Goal: Information Seeking & Learning: Learn about a topic

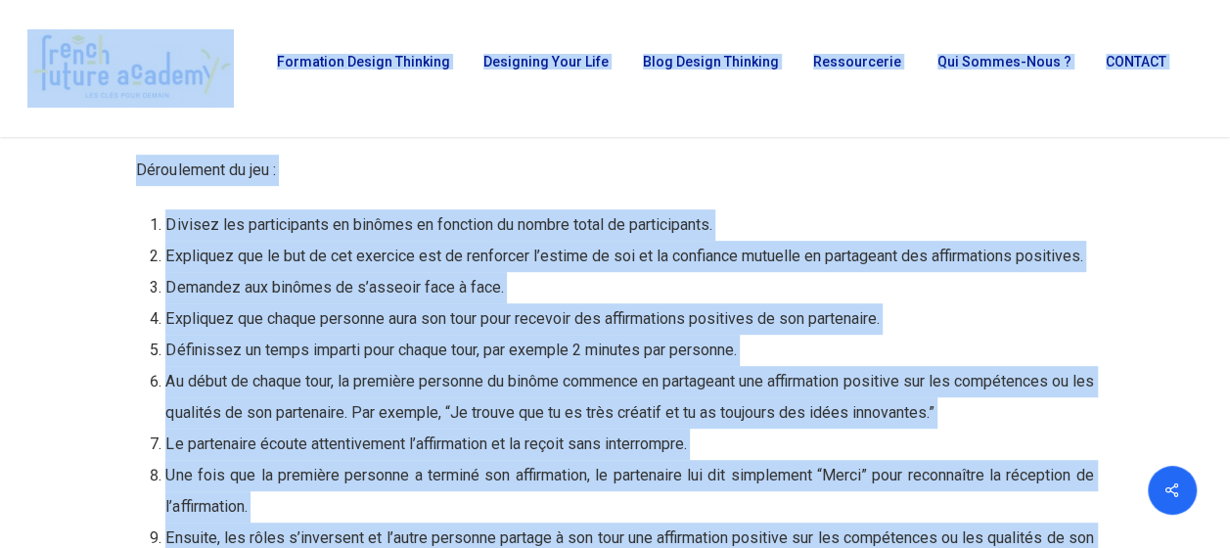
scroll to position [18757, 0]
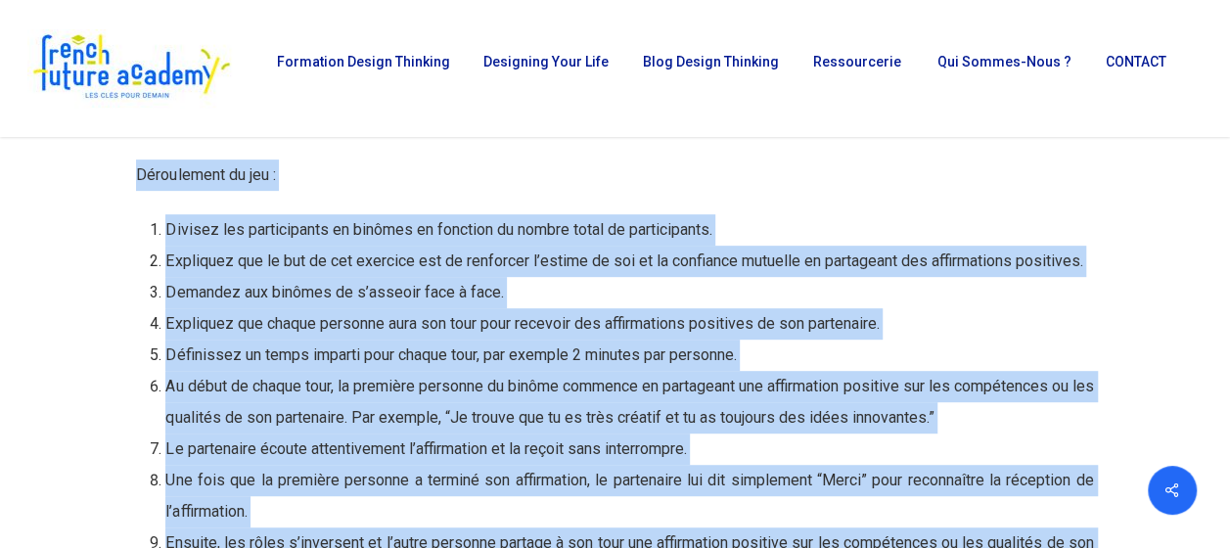
drag, startPoint x: 597, startPoint y: 491, endPoint x: 139, endPoint y: 146, distance: 573.6
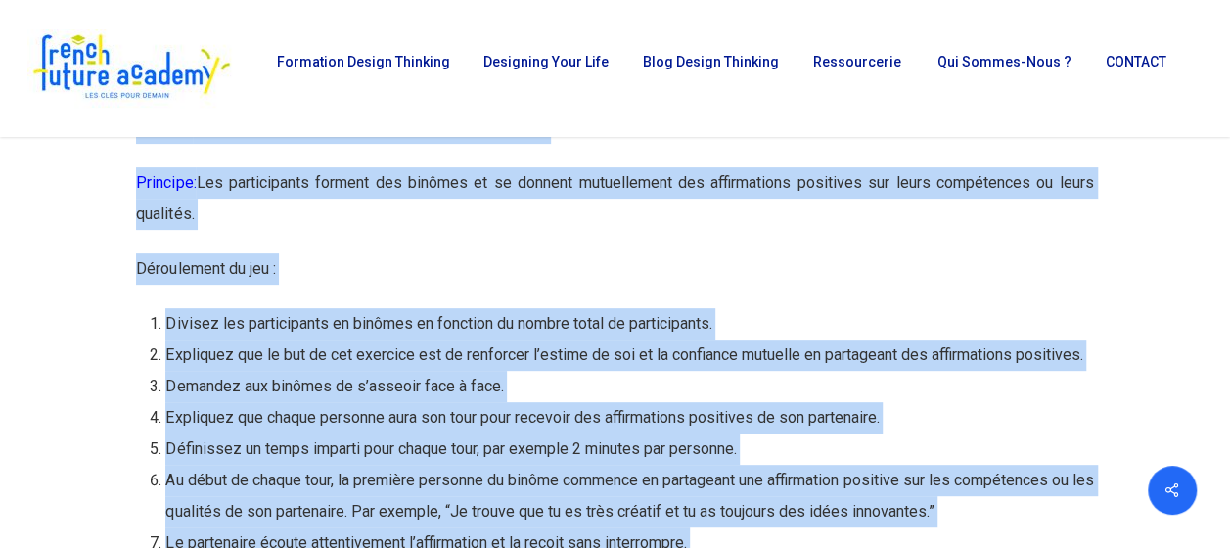
scroll to position [18561, 0]
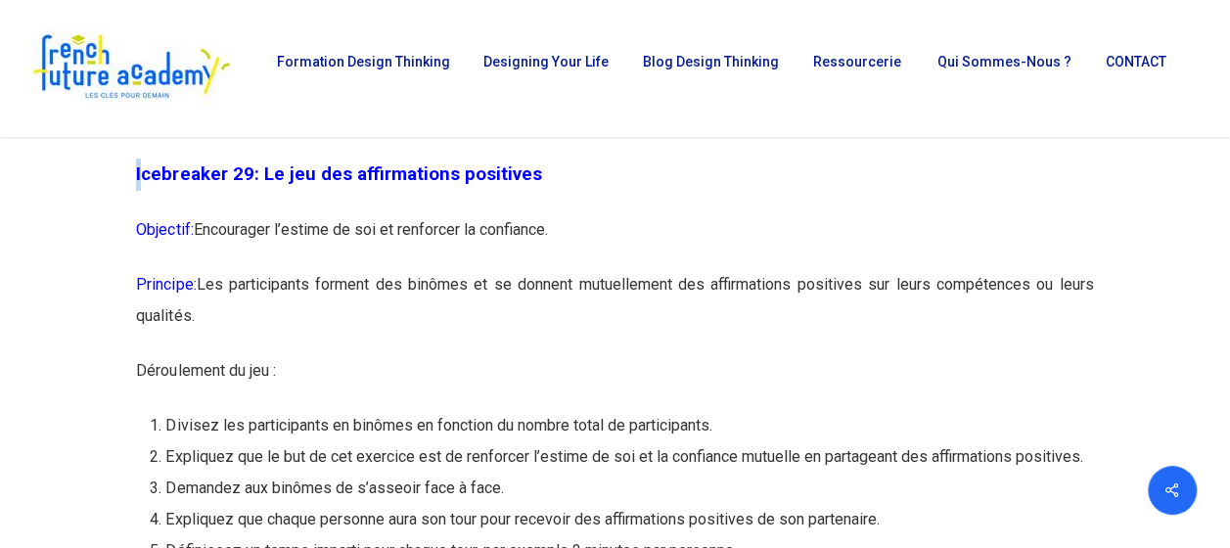
drag, startPoint x: 124, startPoint y: 276, endPoint x: 145, endPoint y: 277, distance: 20.6
click at [163, 185] on span "Icebreaker 29: Le jeu des affirmations positives" at bounding box center [338, 174] width 405 height 22
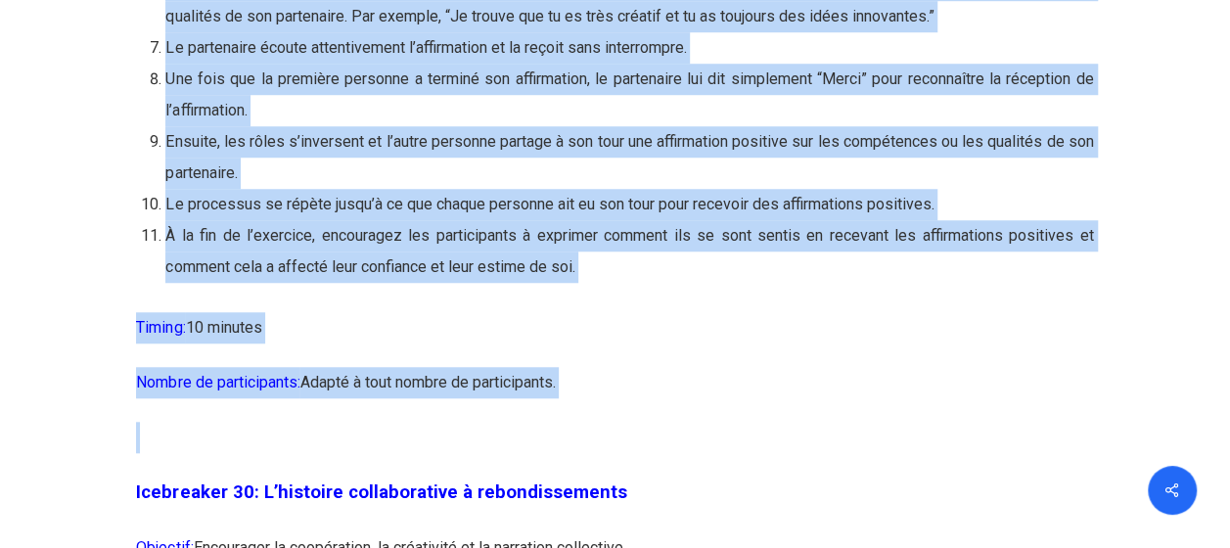
scroll to position [19175, 0]
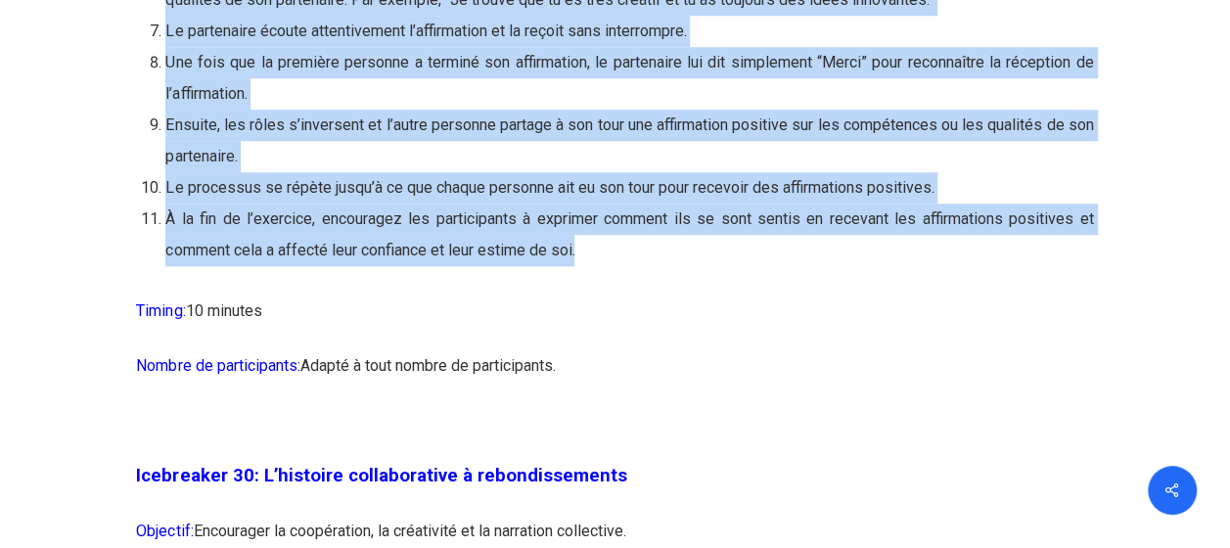
drag, startPoint x: 137, startPoint y: 276, endPoint x: 589, endPoint y: 357, distance: 459.3
copy div "Icebreaker 29: Le jeu des affirmations positives Objectif: Encourager l’estime …"
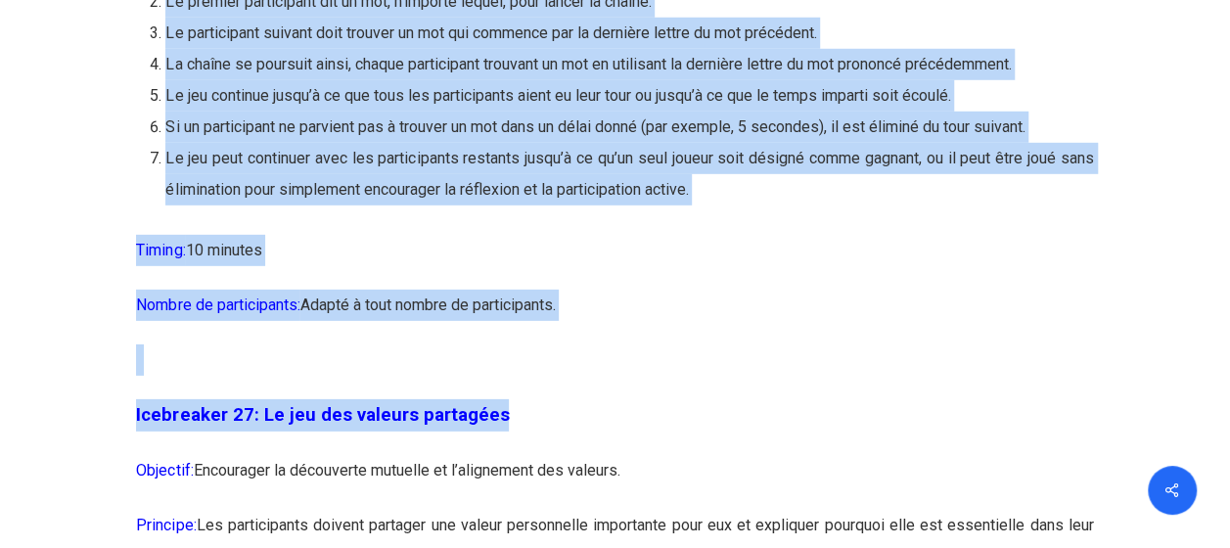
scroll to position [17604, 0]
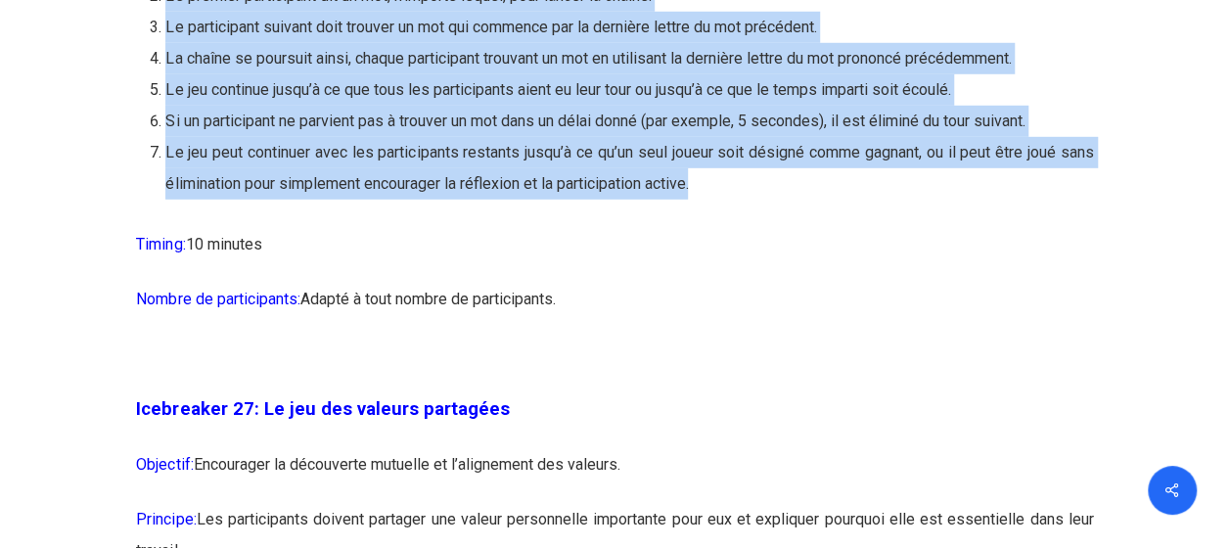
drag, startPoint x: 133, startPoint y: 143, endPoint x: 844, endPoint y: 293, distance: 727.0
copy div "Icebreaker 26: Le jeu des mots en cascade Objectif: Encourager la réflexion rap…"
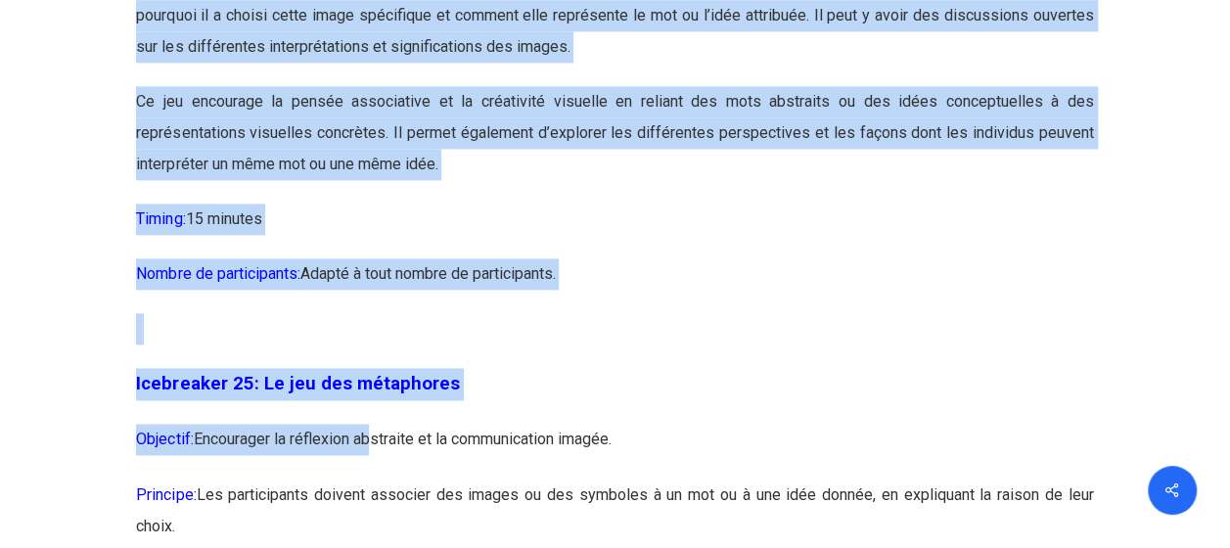
scroll to position [16155, 0]
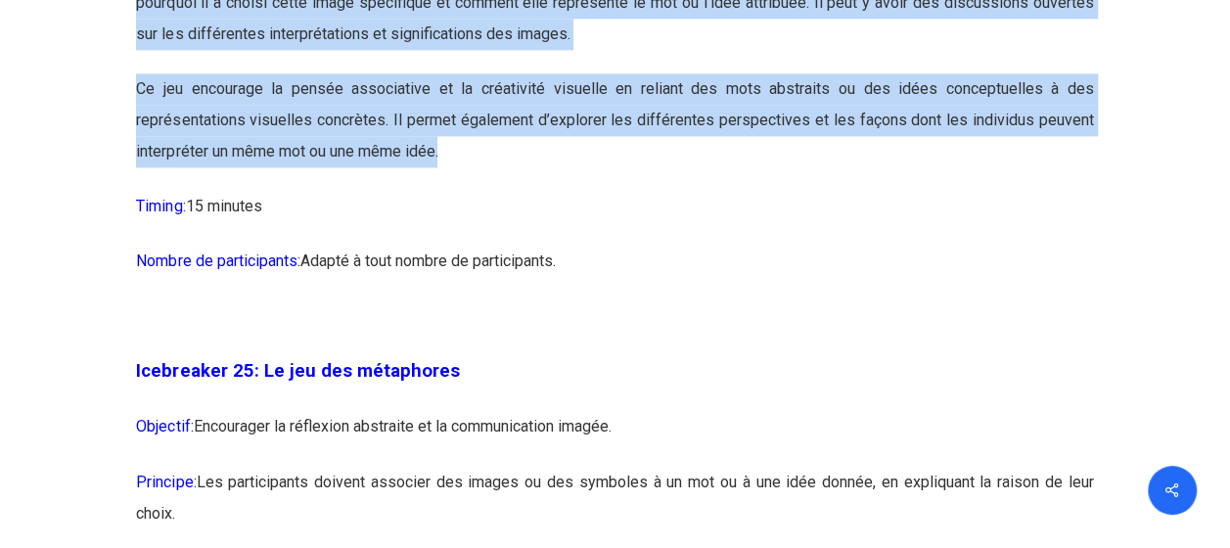
drag, startPoint x: 133, startPoint y: 166, endPoint x: 462, endPoint y: 275, distance: 346.3
copy div "Icebreaker 24: Le jeu des associations visuelles Objectif: Encourager la pensée…"
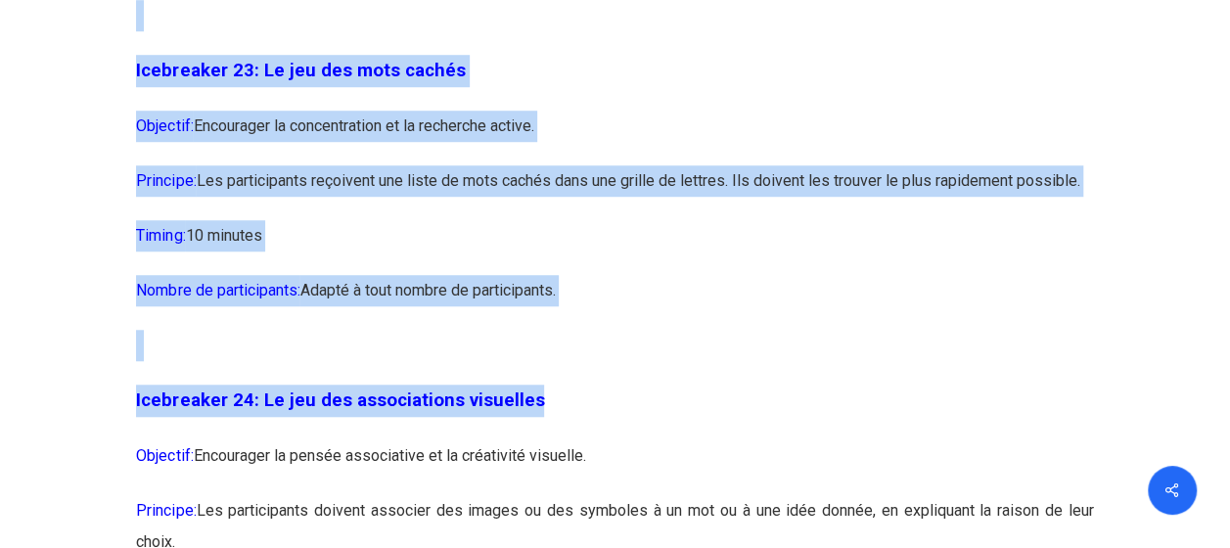
scroll to position [15477, 0]
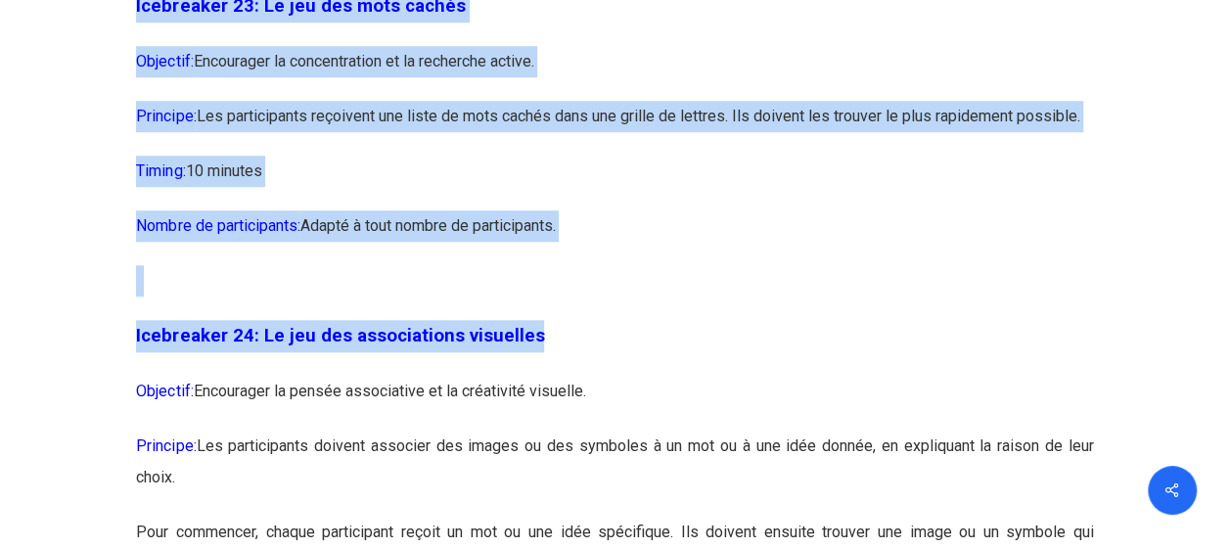
drag, startPoint x: 137, startPoint y: 122, endPoint x: 607, endPoint y: 35, distance: 477.7
copy div "Icebreaker 22: Le jeu des opinions contraires Objectif: Encourager la réflexion…"
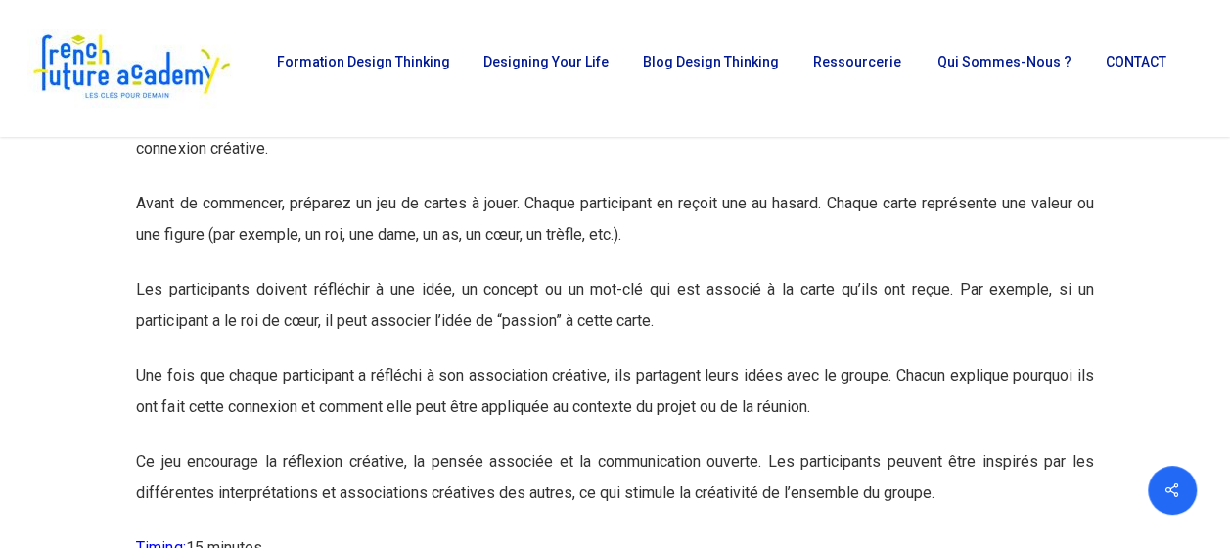
scroll to position [13243, 0]
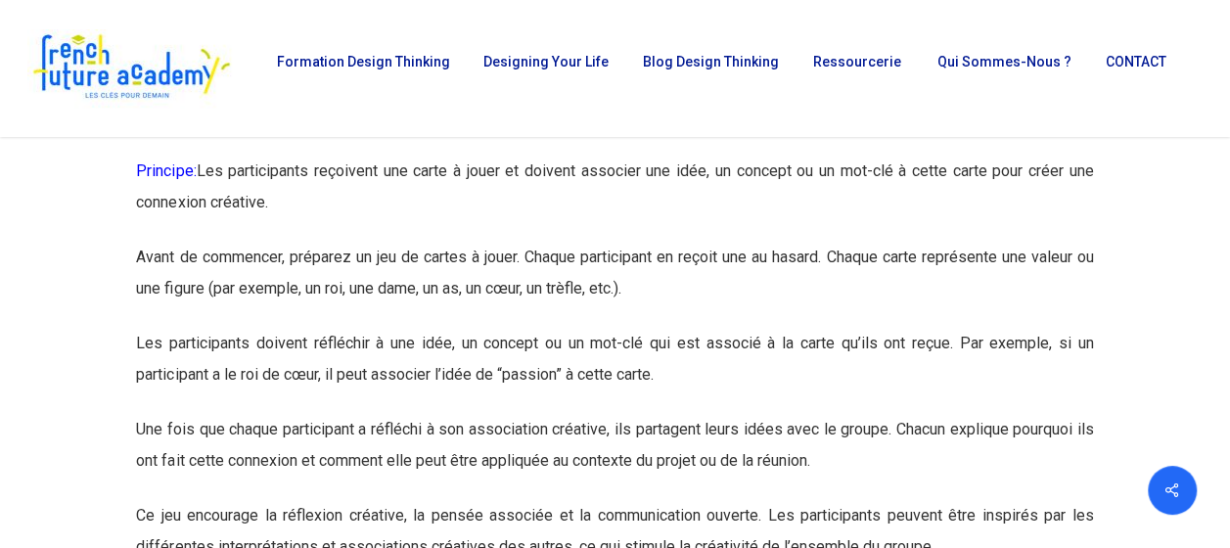
drag, startPoint x: 591, startPoint y: 447, endPoint x: 137, endPoint y: 143, distance: 546.6
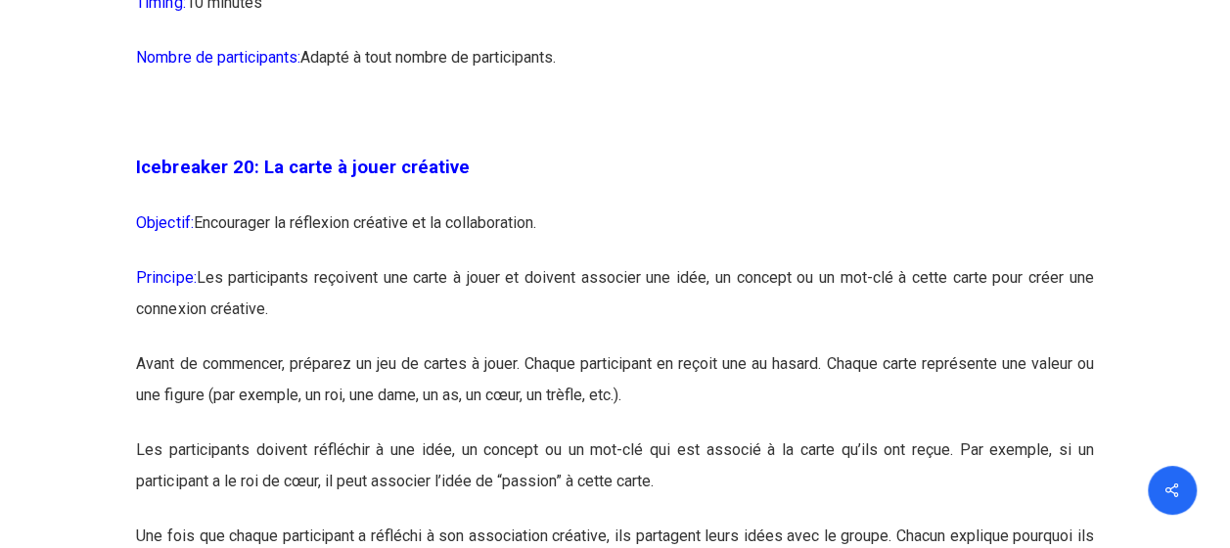
scroll to position [13145, 0]
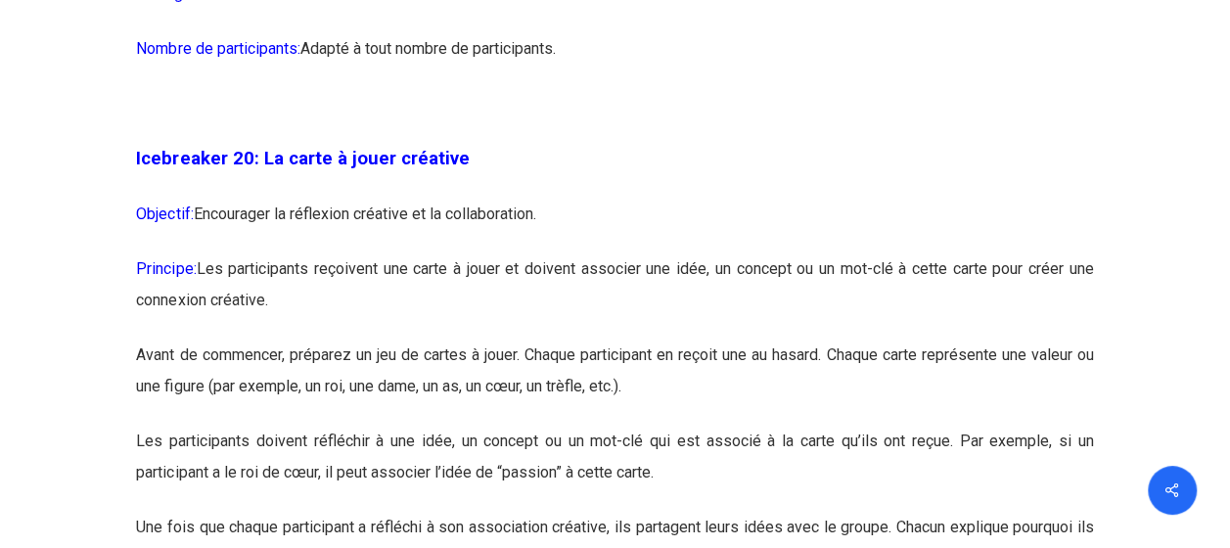
copy div "Icebreaker 20: La carte à jouer créative Objectif: Encourager la réflexion créa…"
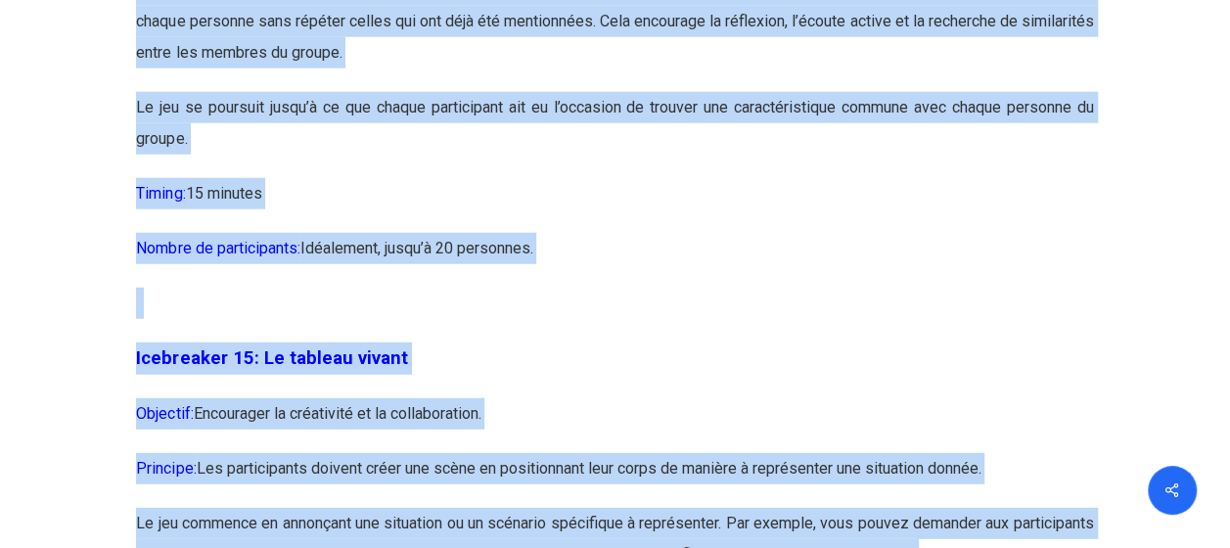
scroll to position [9993, 0]
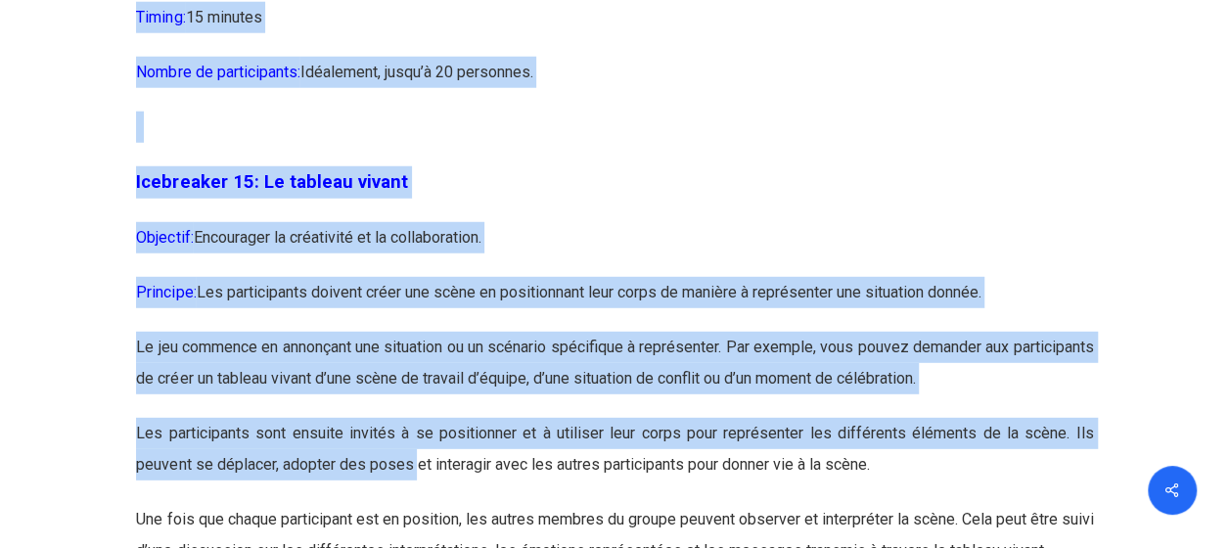
drag, startPoint x: 135, startPoint y: 199, endPoint x: 546, endPoint y: 141, distance: 415.0
copy div "Icebreaker 14: Le jeu des caractéristiques communes Objectif: Encourager la déc…"
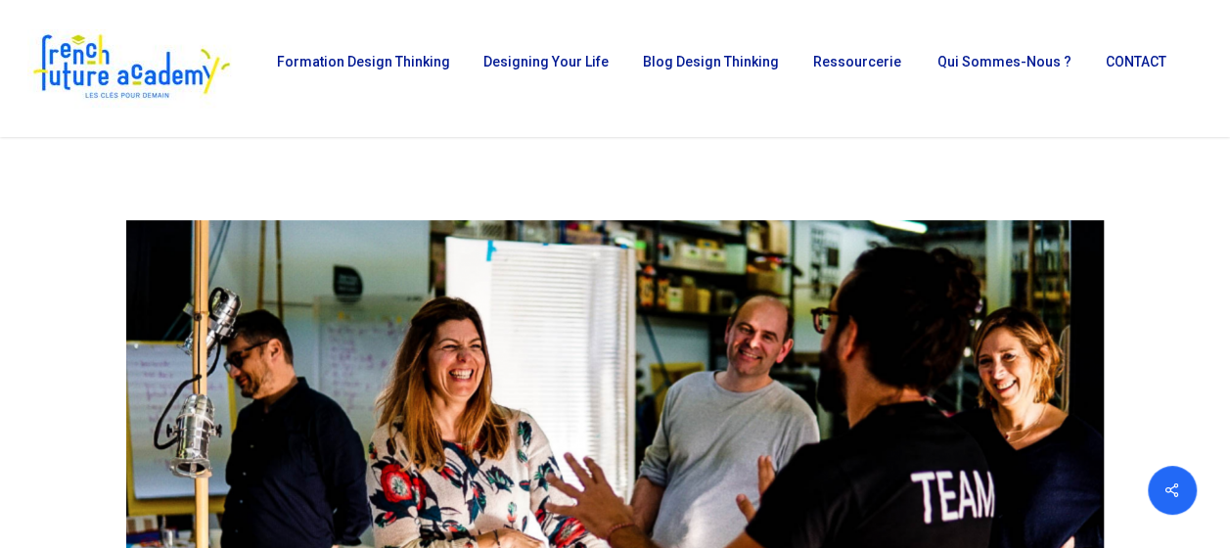
scroll to position [0, 0]
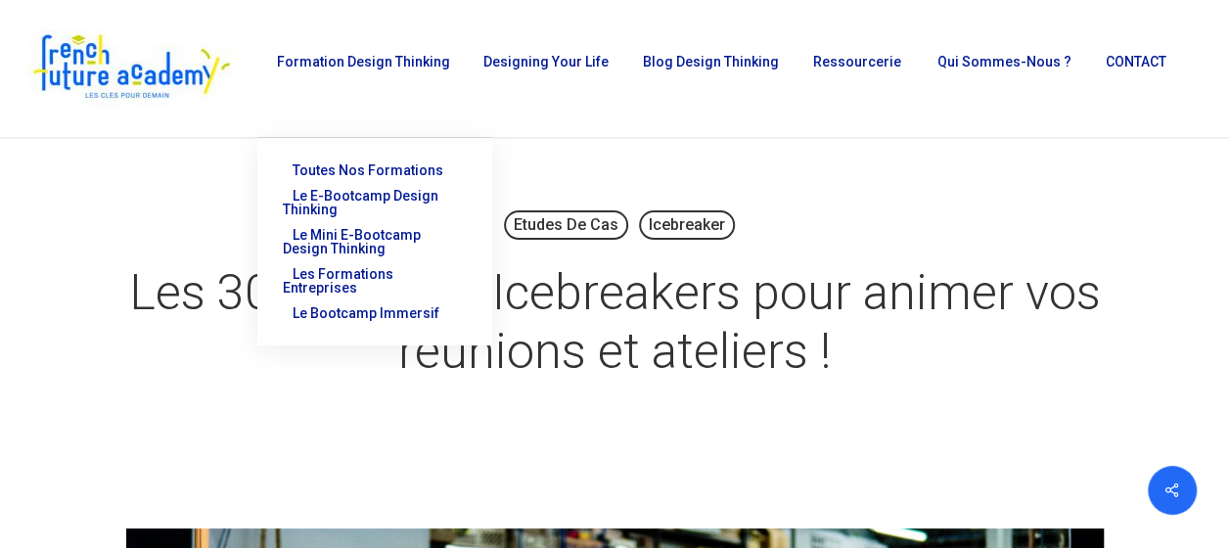
click at [395, 69] on span "Formation Design Thinking" at bounding box center [363, 62] width 173 height 16
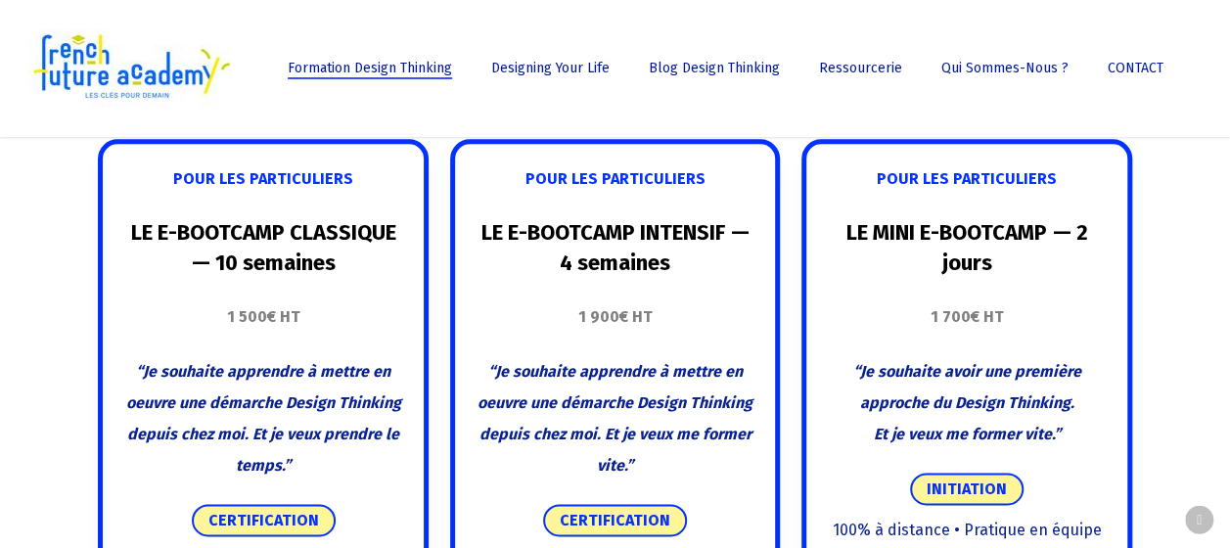
scroll to position [979, 0]
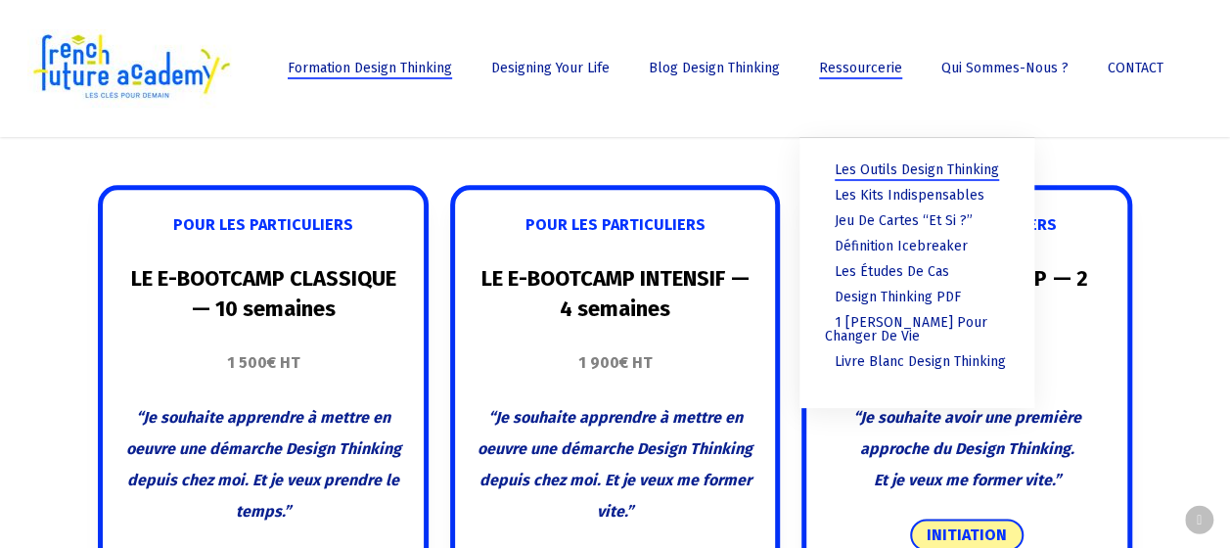
click at [897, 166] on span "Les outils Design Thinking" at bounding box center [917, 169] width 164 height 17
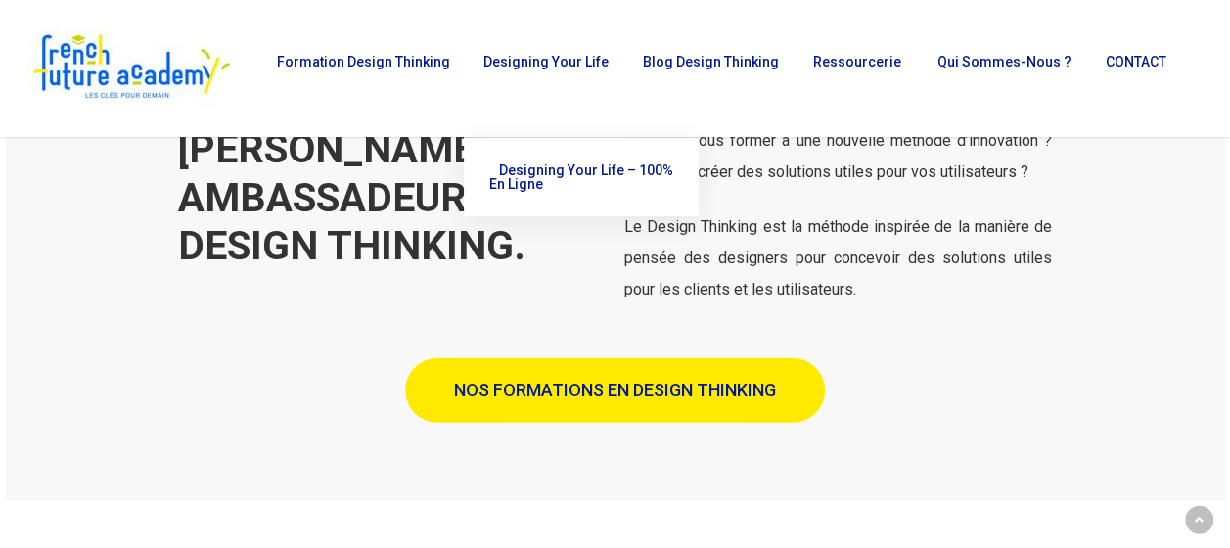
scroll to position [2642, 0]
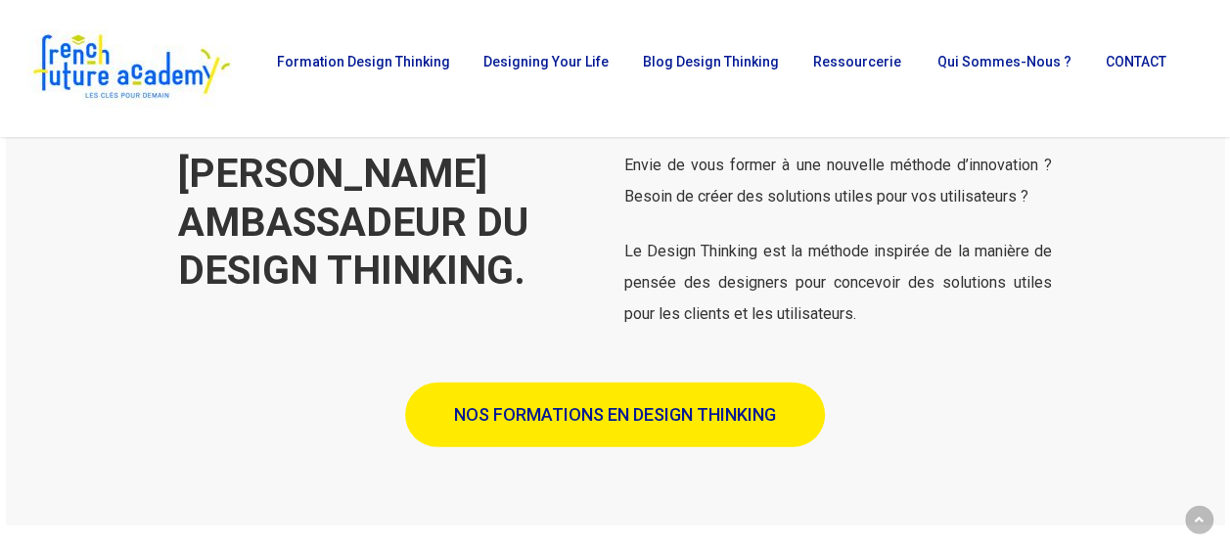
click at [682, 67] on span "Blog Design Thinking" at bounding box center [711, 62] width 136 height 16
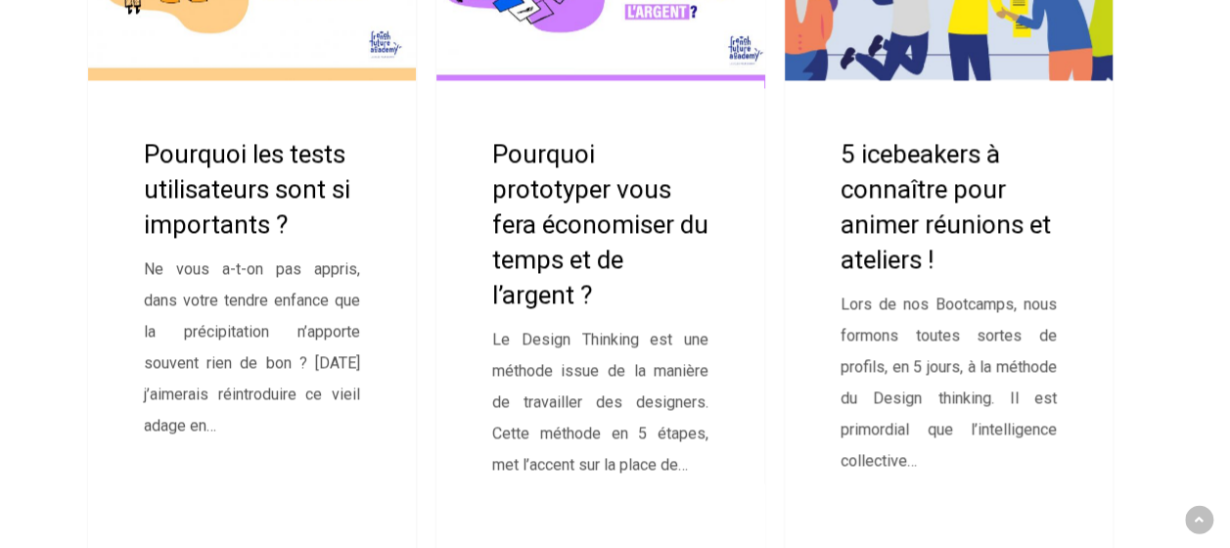
scroll to position [5382, 0]
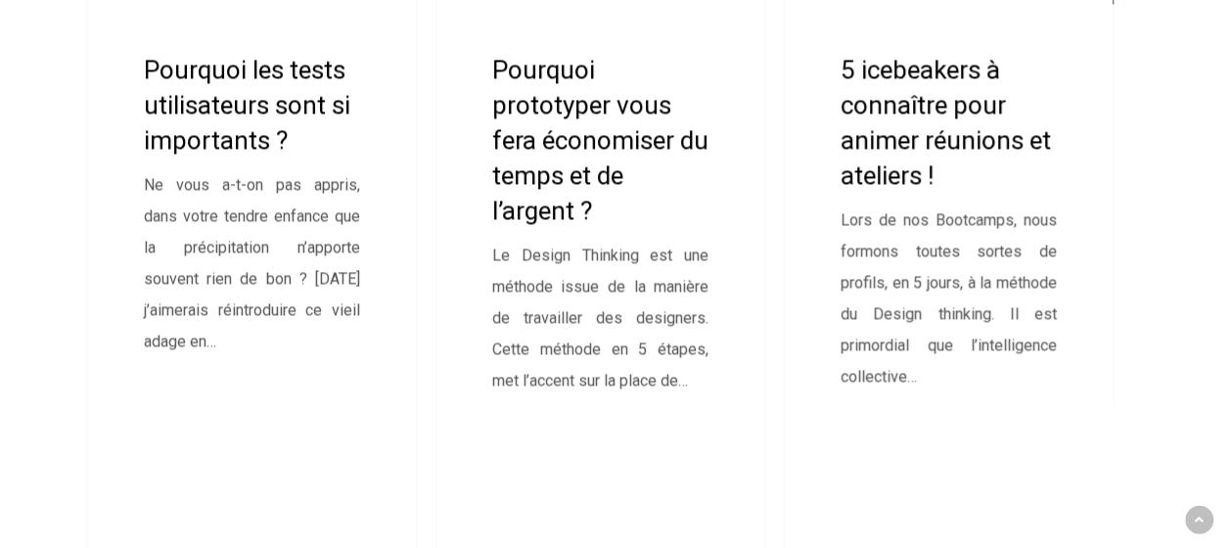
click at [991, 180] on link "5 icebeakers à connaître pour animer réunions et ateliers !" at bounding box center [949, 180] width 328 height 809
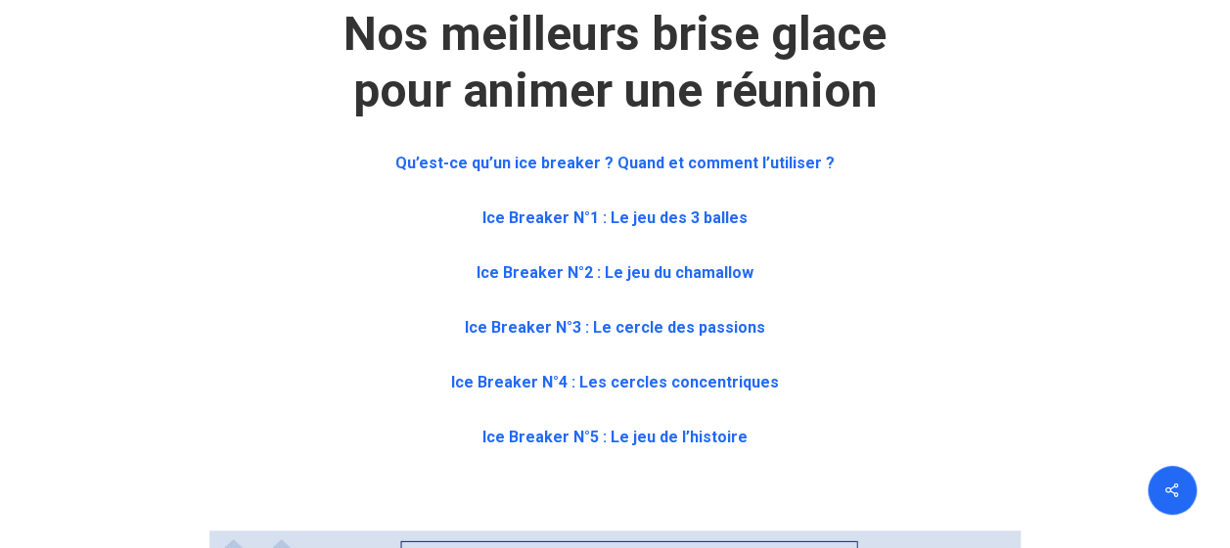
scroll to position [979, 0]
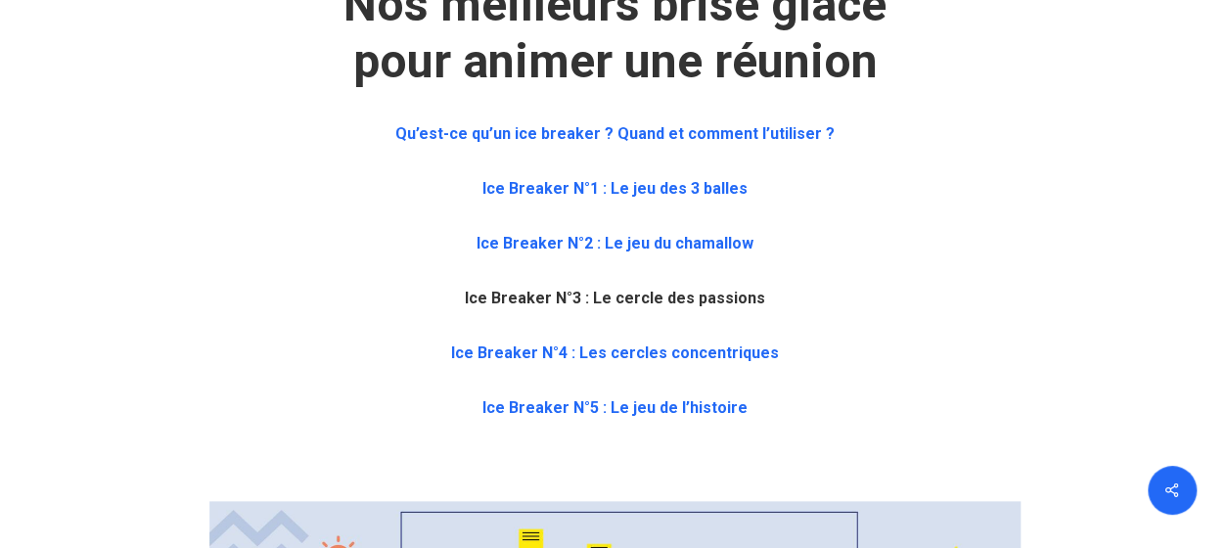
click at [708, 295] on b "Ice Breaker N°3 : Le cercle des passions" at bounding box center [615, 298] width 300 height 19
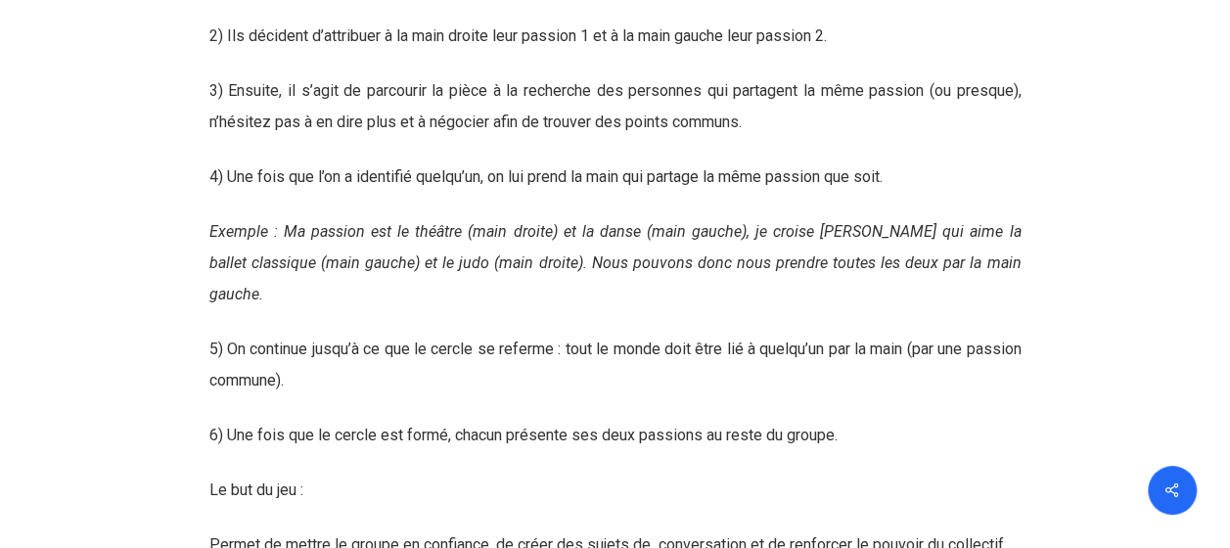
scroll to position [5903, 0]
